Goal: Task Accomplishment & Management: Manage account settings

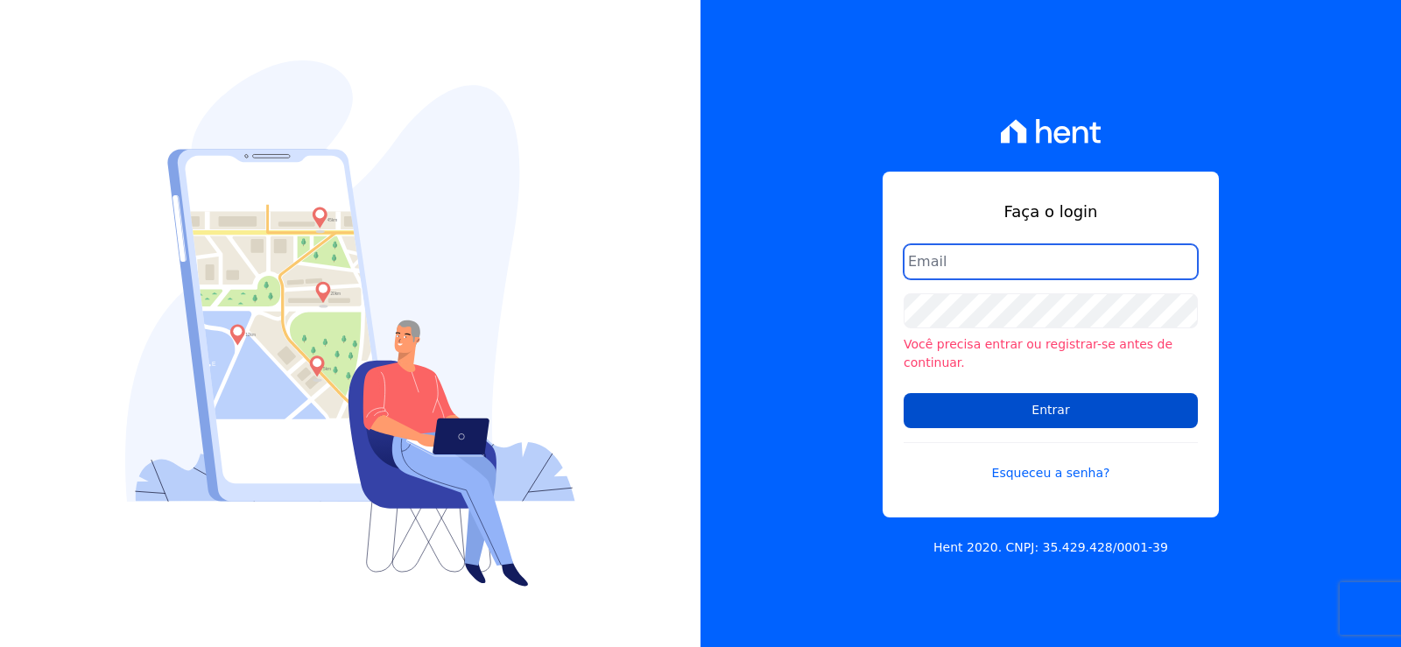
type input "[EMAIL_ADDRESS][DOMAIN_NAME]"
click at [1062, 401] on input "Entrar" at bounding box center [1051, 410] width 294 height 35
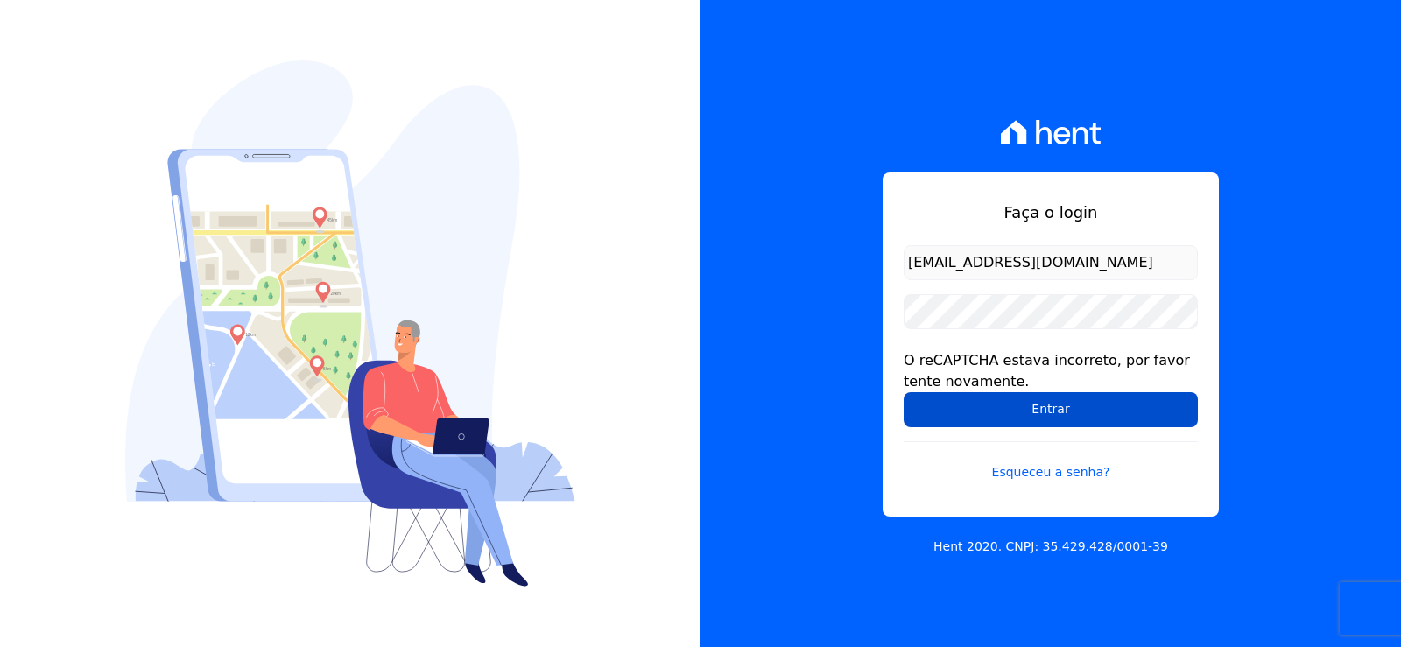
click at [1069, 411] on input "Entrar" at bounding box center [1051, 409] width 294 height 35
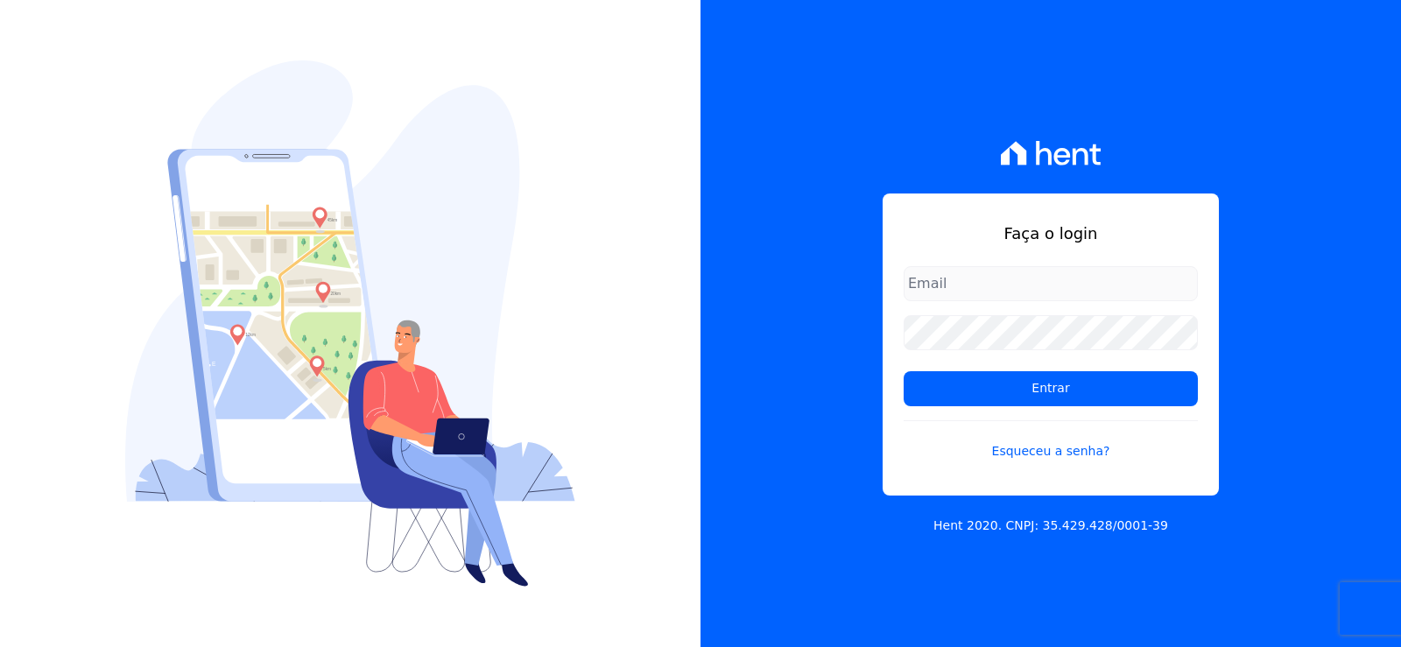
type input "[EMAIL_ADDRESS][DOMAIN_NAME]"
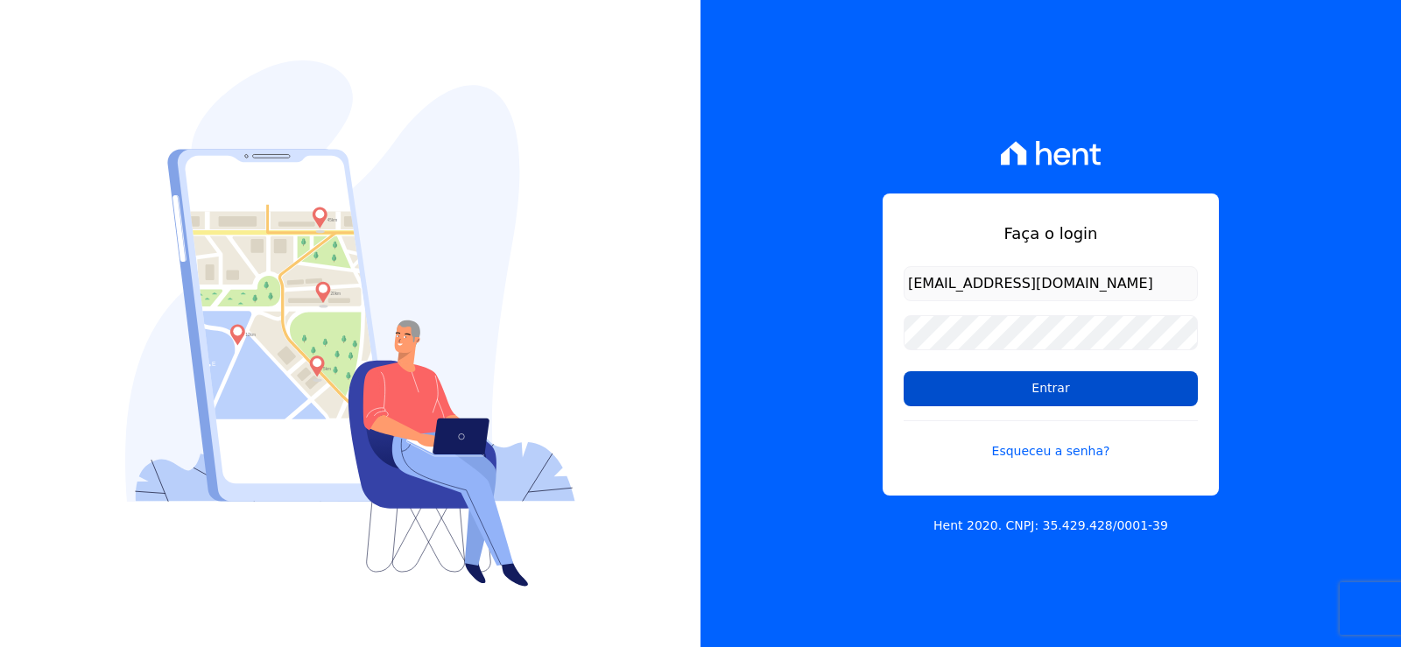
click at [957, 385] on input "Entrar" at bounding box center [1051, 388] width 294 height 35
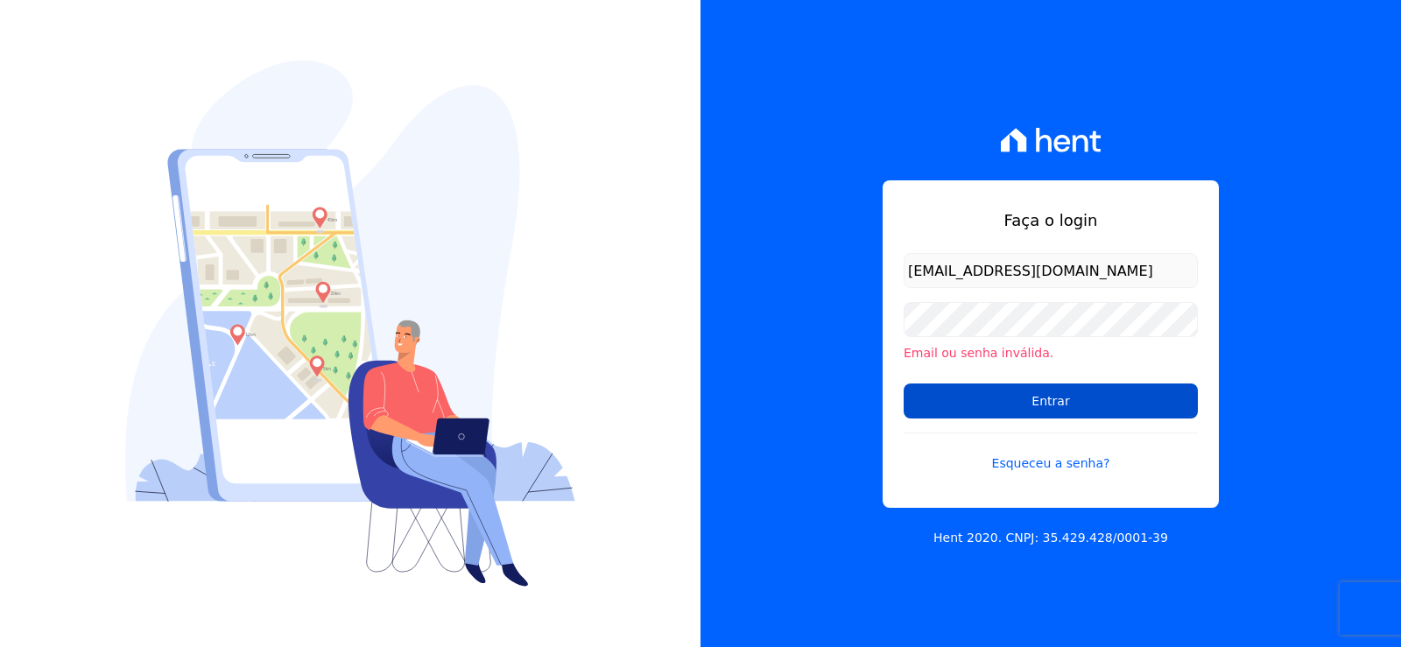
click at [963, 418] on input "Entrar" at bounding box center [1051, 401] width 294 height 35
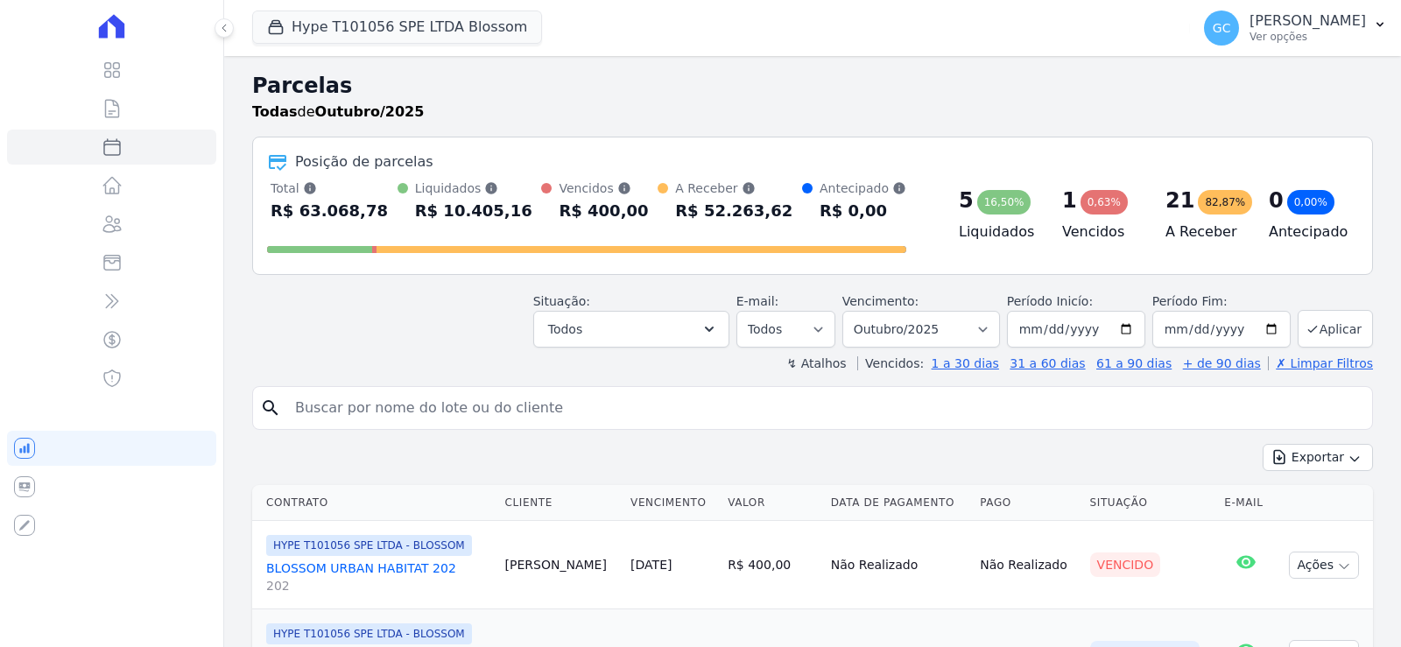
select select
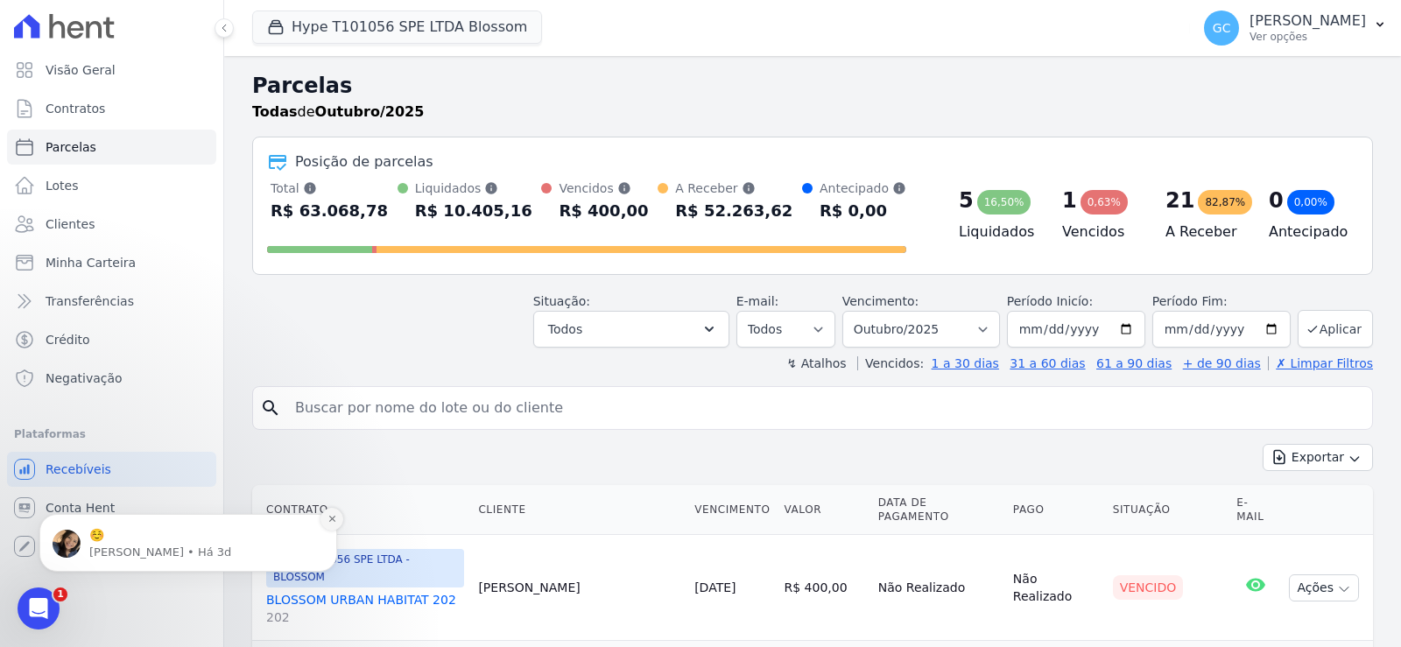
click at [332, 521] on icon "Dismiss notification" at bounding box center [333, 519] width 10 height 10
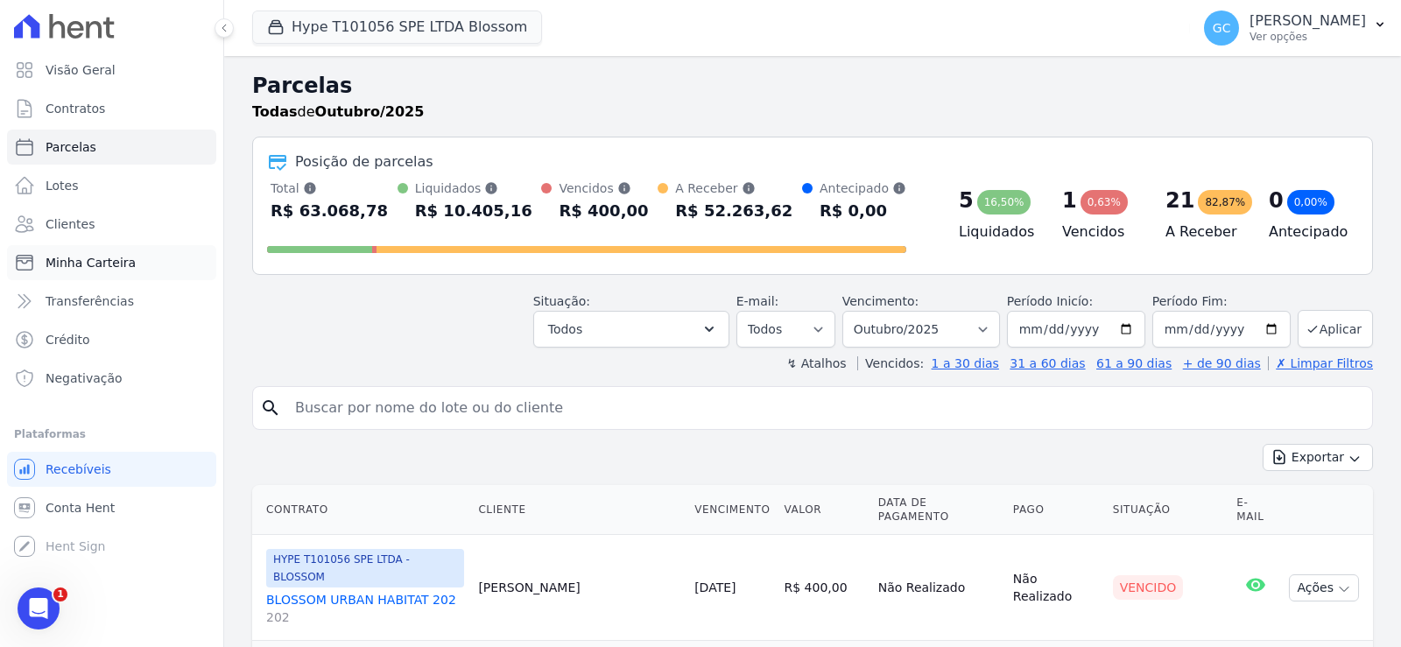
click at [111, 261] on span "Minha Carteira" at bounding box center [91, 263] width 90 height 18
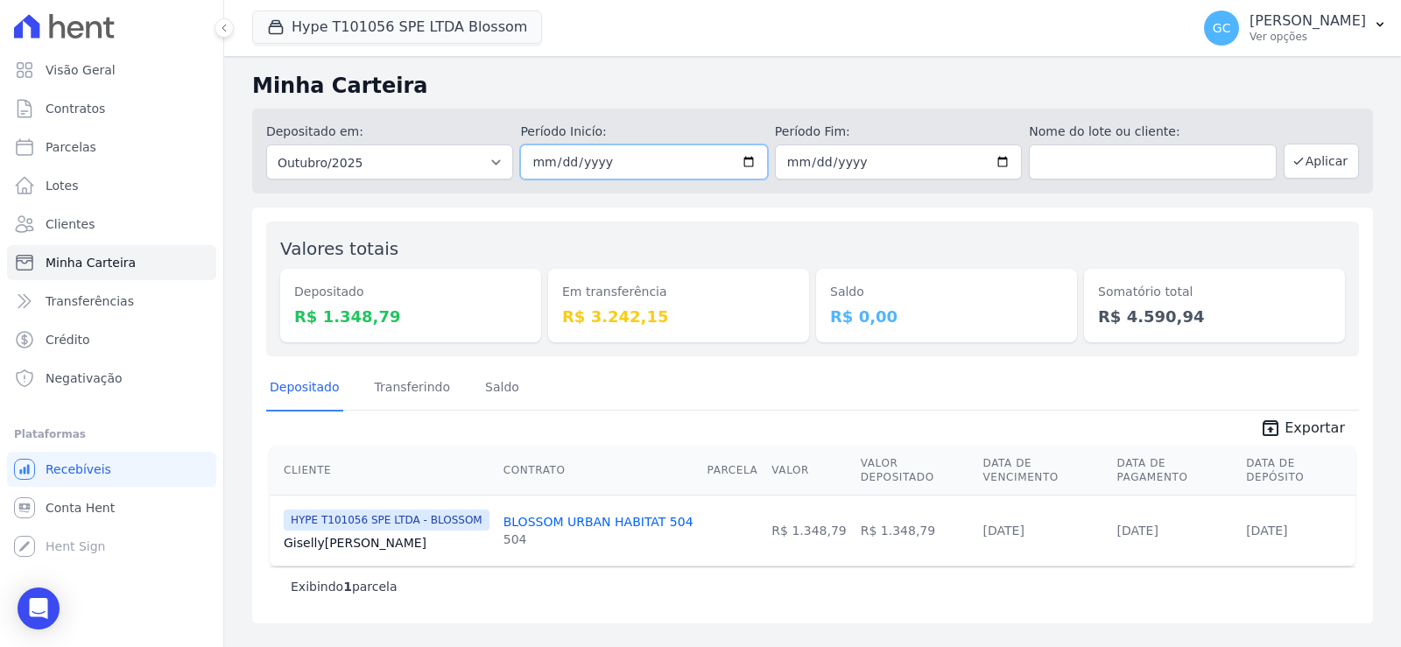
click at [756, 161] on input "[DATE]" at bounding box center [643, 162] width 247 height 35
type input "[DATE]"
click at [1008, 166] on input "[DATE]" at bounding box center [898, 162] width 247 height 35
type input "[DATE]"
click at [1313, 165] on button "Aplicar" at bounding box center [1321, 161] width 75 height 35
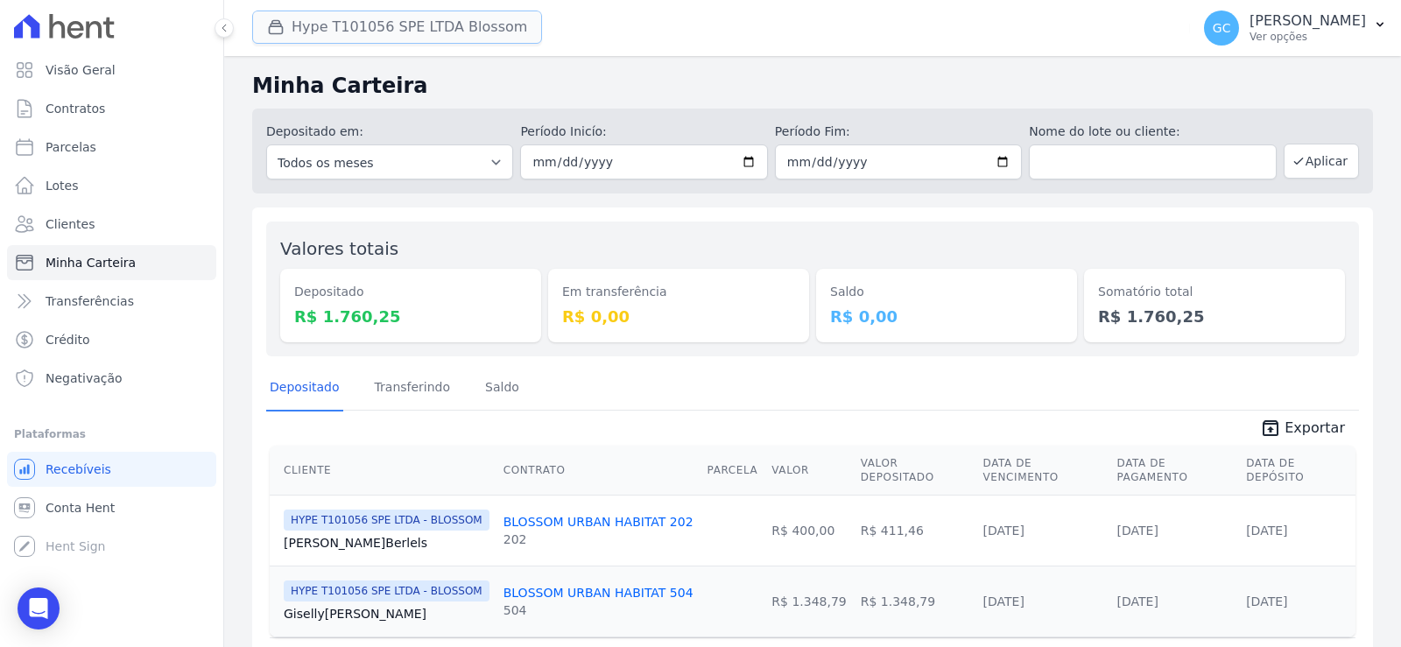
click at [473, 35] on button "Hype T101056 SPE LTDA Blossom" at bounding box center [397, 27] width 290 height 33
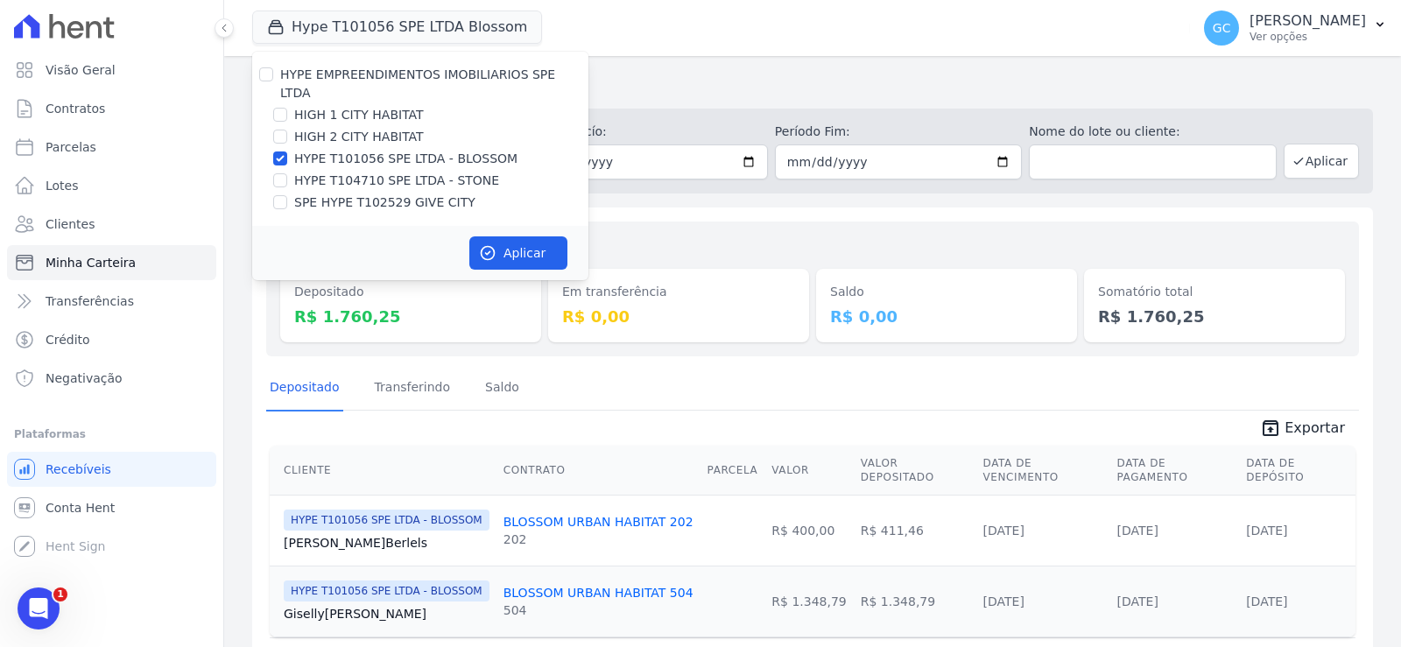
click at [283, 106] on div at bounding box center [280, 115] width 14 height 18
click at [283, 130] on input "HIGH 2 CITY HABITAT" at bounding box center [280, 137] width 14 height 14
checkbox input "true"
click at [282, 173] on input "HYPE T104710 SPE LTDA - STONE" at bounding box center [280, 180] width 14 height 14
checkbox input "true"
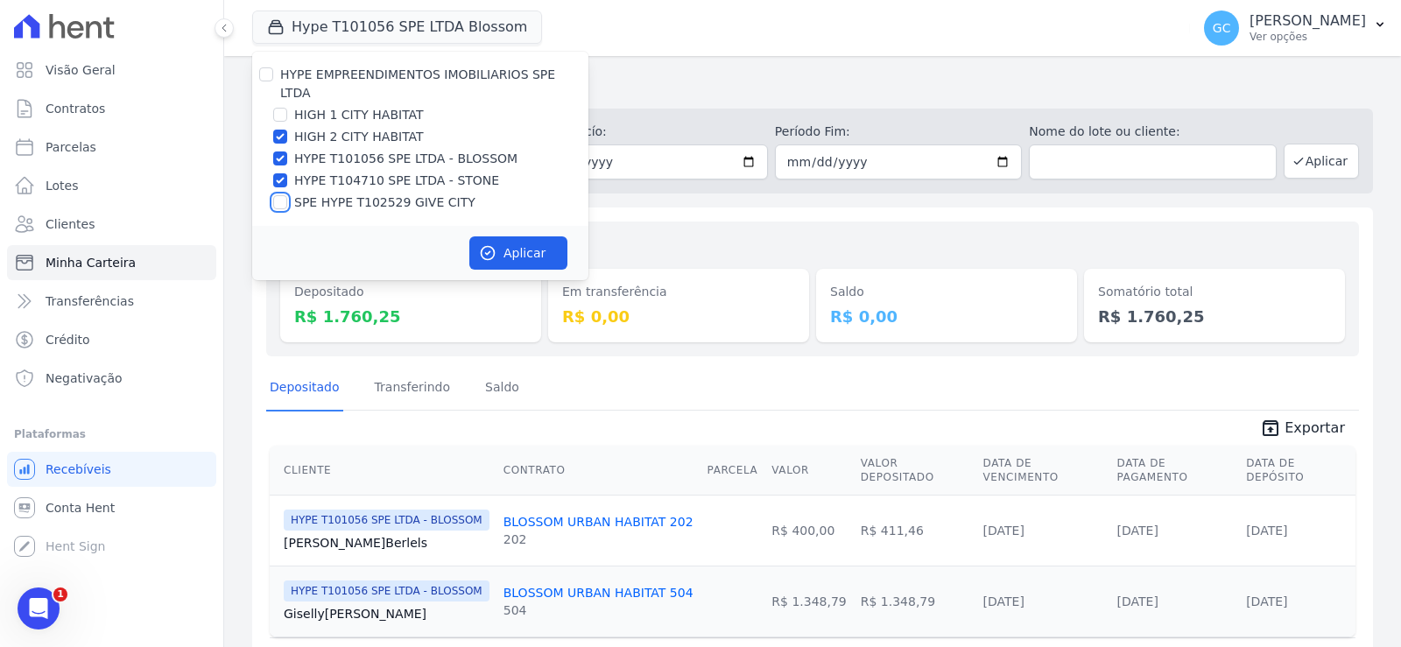
click at [282, 195] on input "SPE HYPE T102529 GIVE CITY" at bounding box center [280, 202] width 14 height 14
checkbox input "true"
click at [281, 108] on input "HIGH 1 CITY HABITAT" at bounding box center [280, 115] width 14 height 14
checkbox input "true"
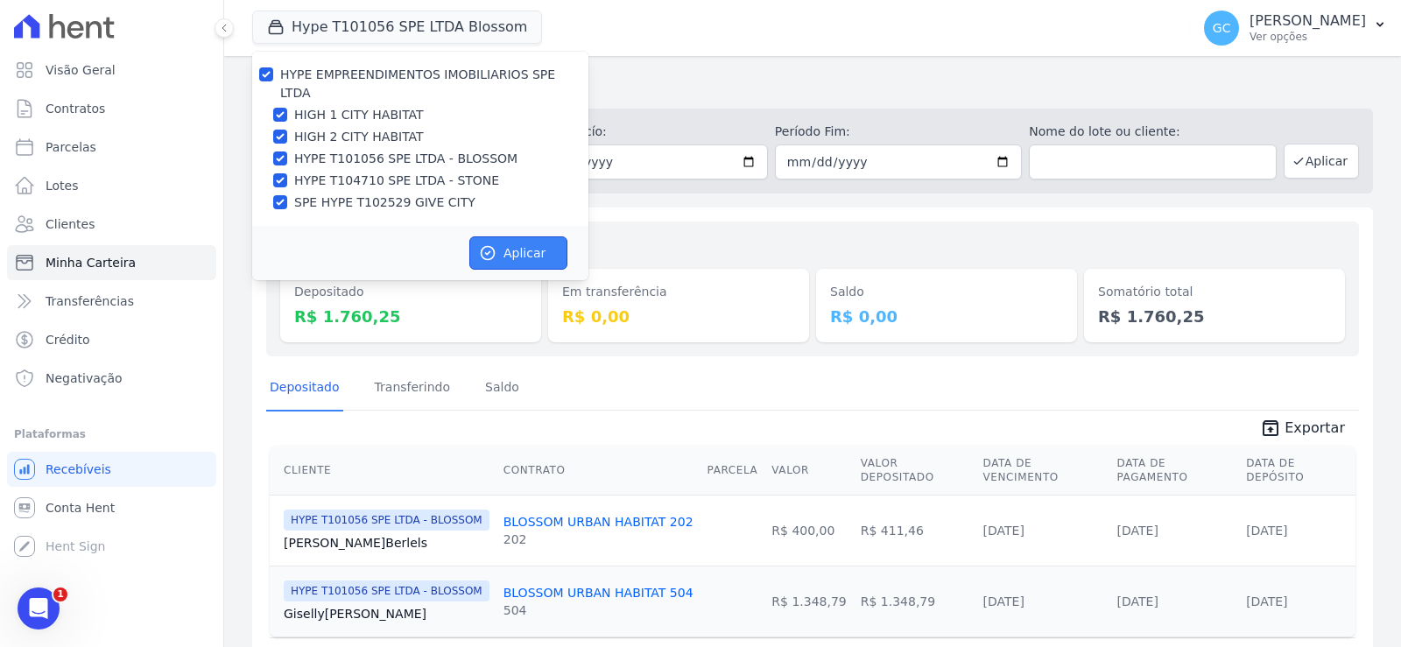
click at [504, 236] on button "Aplicar" at bounding box center [518, 252] width 98 height 33
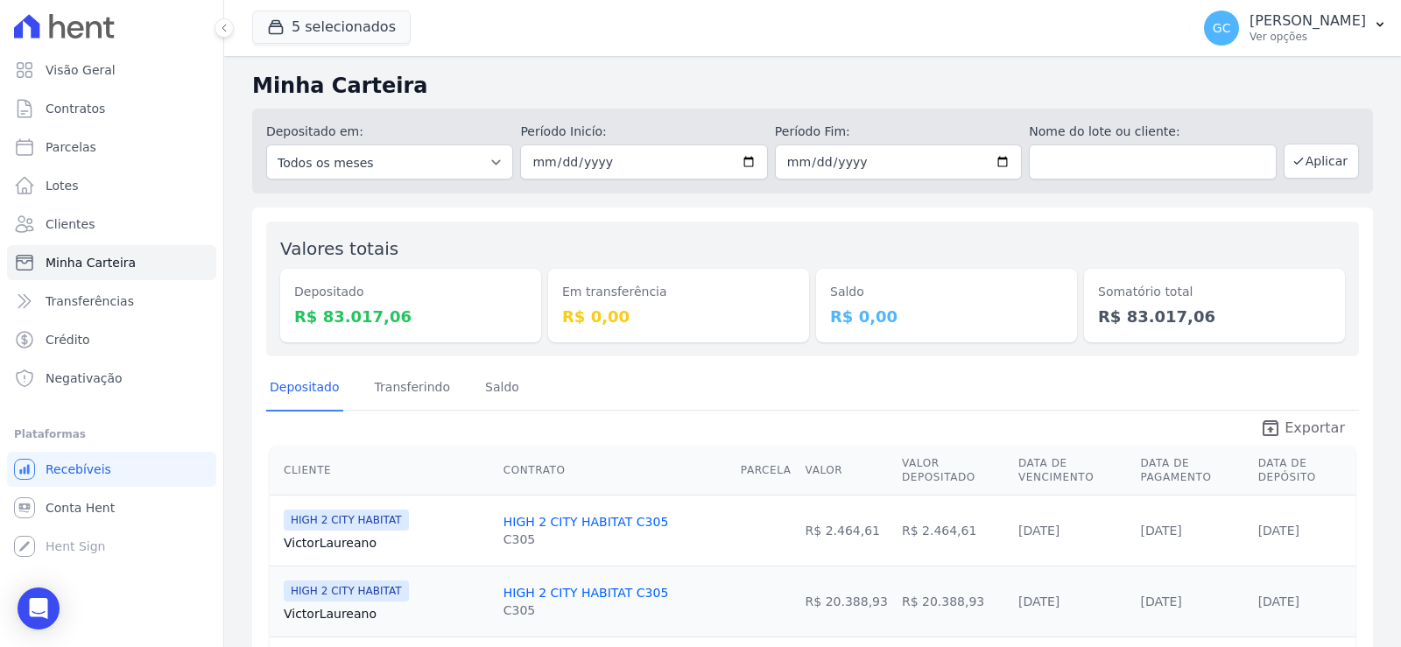
click at [1297, 426] on span "Exportar" at bounding box center [1315, 428] width 60 height 21
